Goal: Information Seeking & Learning: Learn about a topic

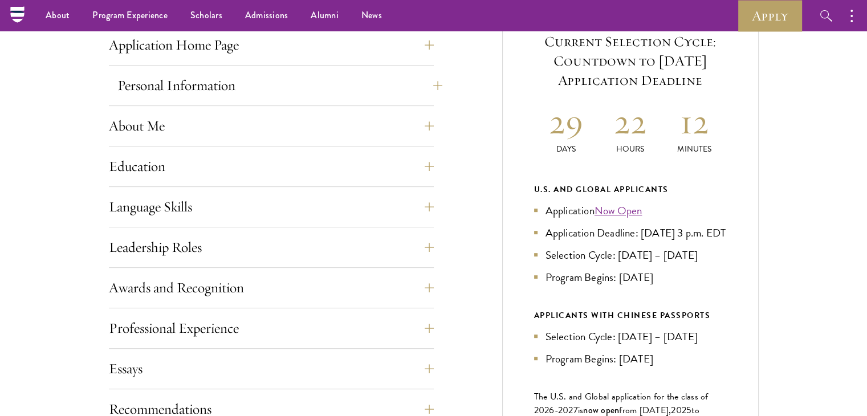
scroll to position [427, 0]
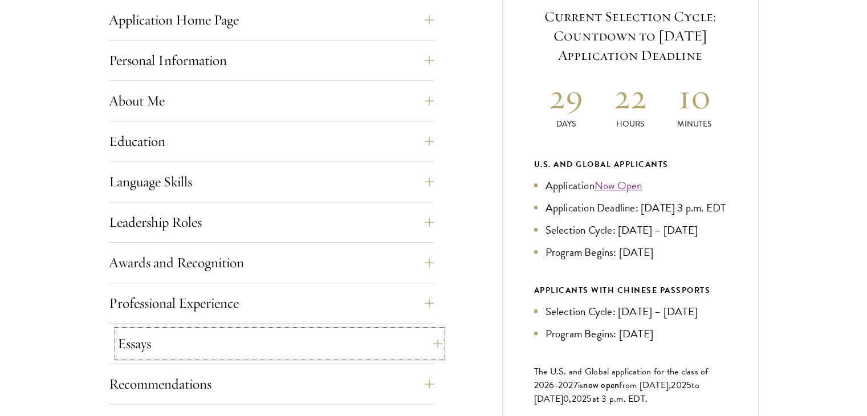
click at [171, 336] on button "Essays" at bounding box center [279, 343] width 325 height 27
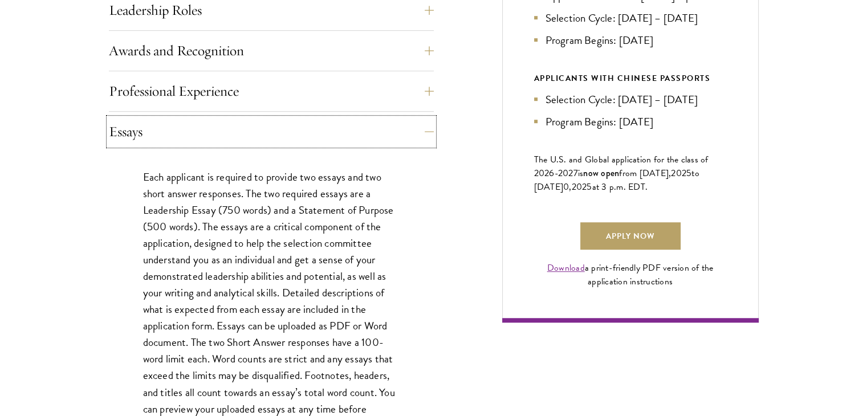
scroll to position [701, 0]
drag, startPoint x: 144, startPoint y: 210, endPoint x: 215, endPoint y: 214, distance: 71.9
click at [215, 214] on p "Each applicant is required to provide two essays and two short answer responses…" at bounding box center [271, 300] width 256 height 265
copy p "Leadership Essay"
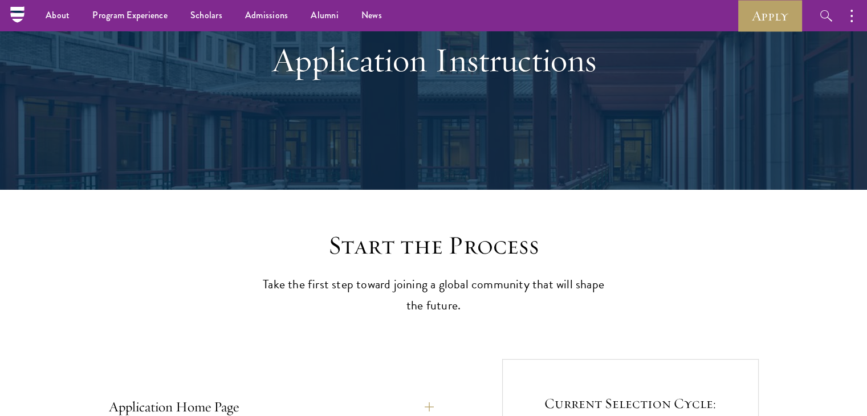
scroll to position [36, 0]
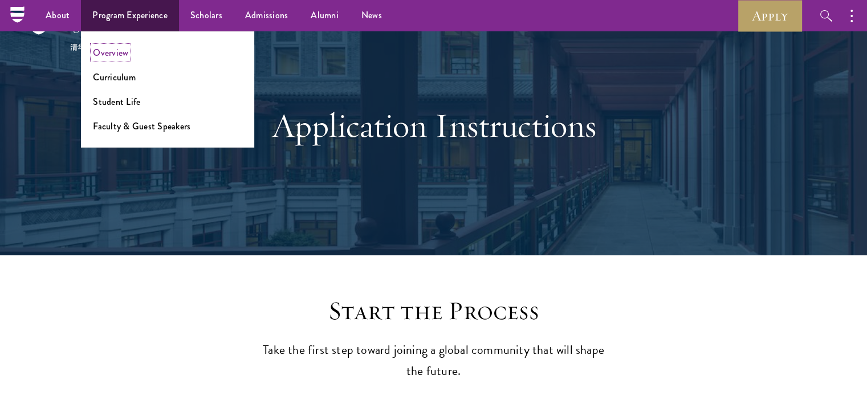
click at [106, 51] on link "Overview" at bounding box center [110, 52] width 35 height 13
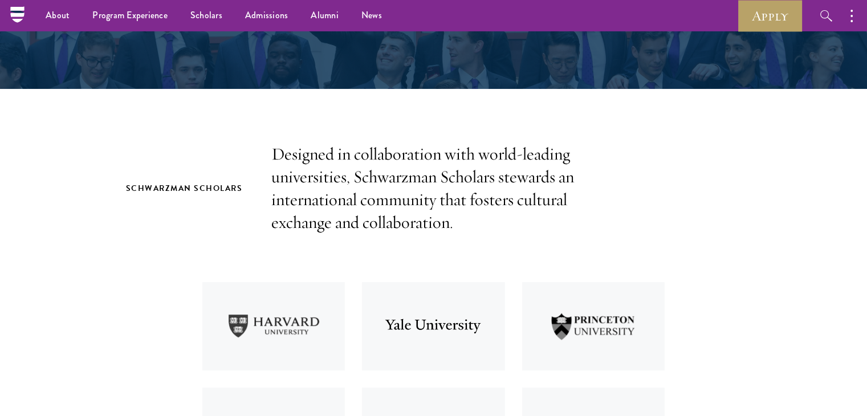
scroll to position [268, 0]
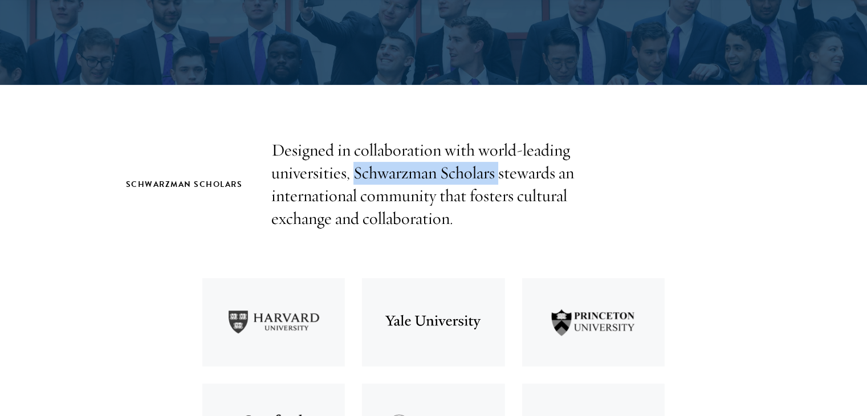
drag, startPoint x: 356, startPoint y: 173, endPoint x: 496, endPoint y: 178, distance: 140.3
click at [496, 178] on p "Designed in collaboration with world-leading universities, Schwarzman Scholars …" at bounding box center [433, 184] width 325 height 91
copy p "Schwarzman Scholars"
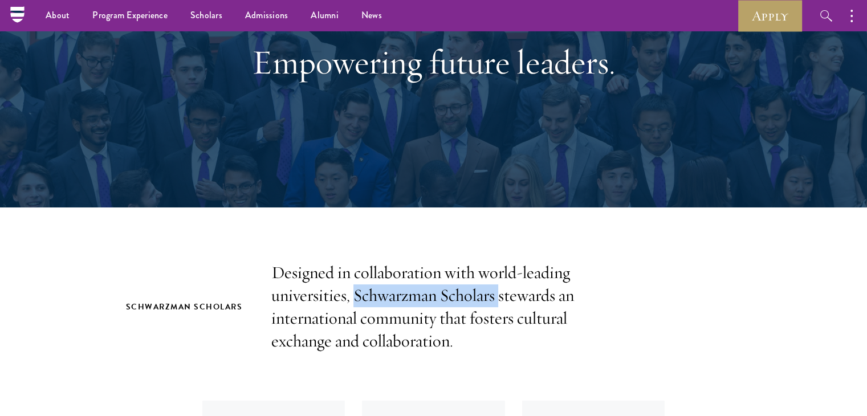
scroll to position [0, 0]
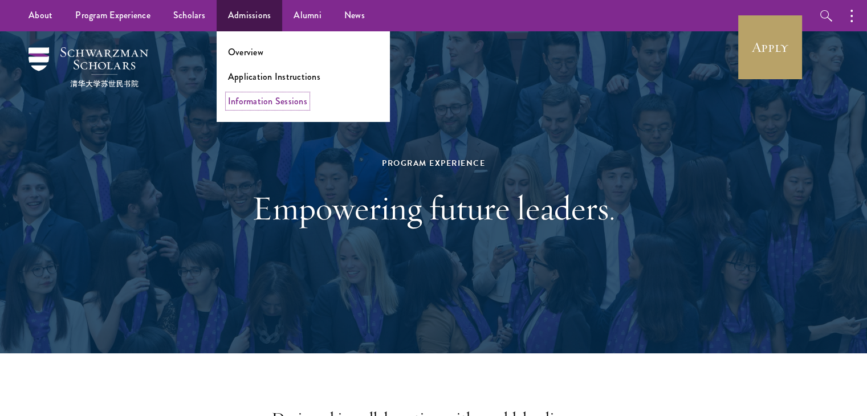
click at [248, 107] on link "Information Sessions" at bounding box center [267, 101] width 79 height 13
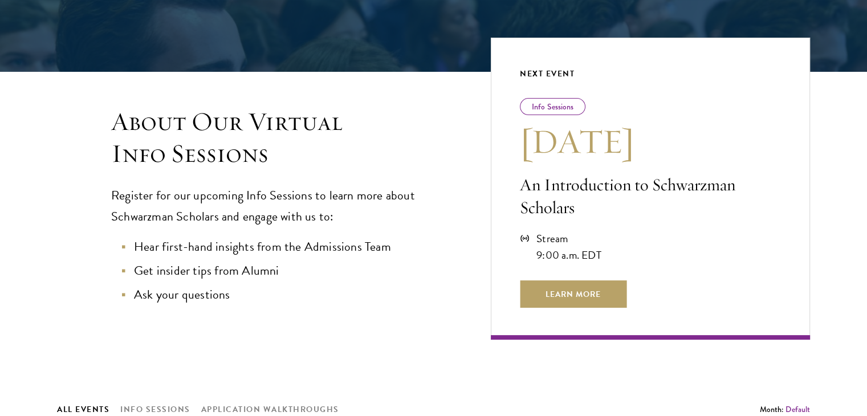
scroll to position [221, 0]
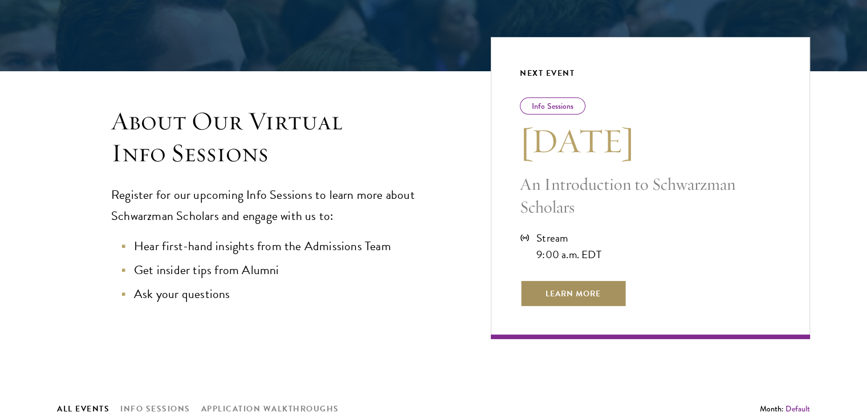
click at [569, 285] on span "Learn More" at bounding box center [573, 293] width 107 height 27
